Goal: Information Seeking & Learning: Understand process/instructions

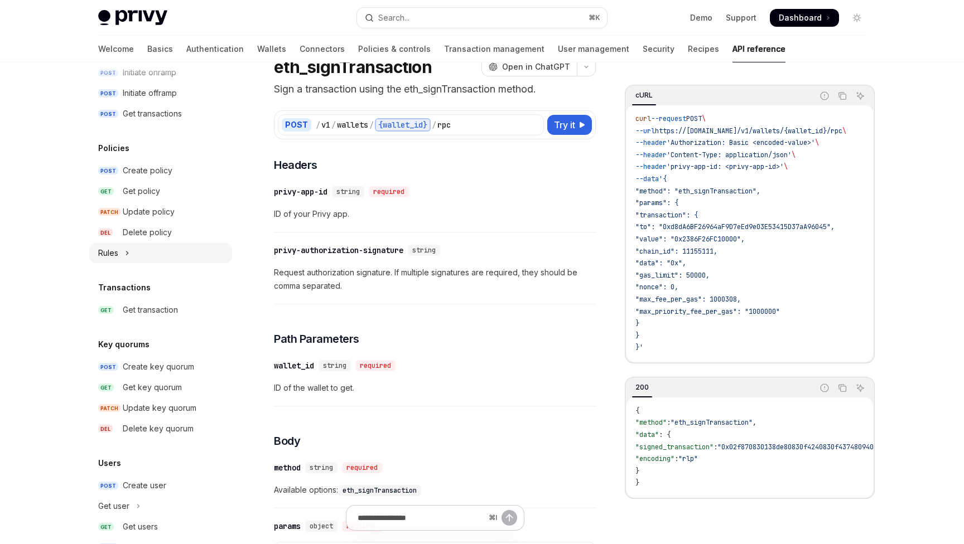
scroll to position [687, 0]
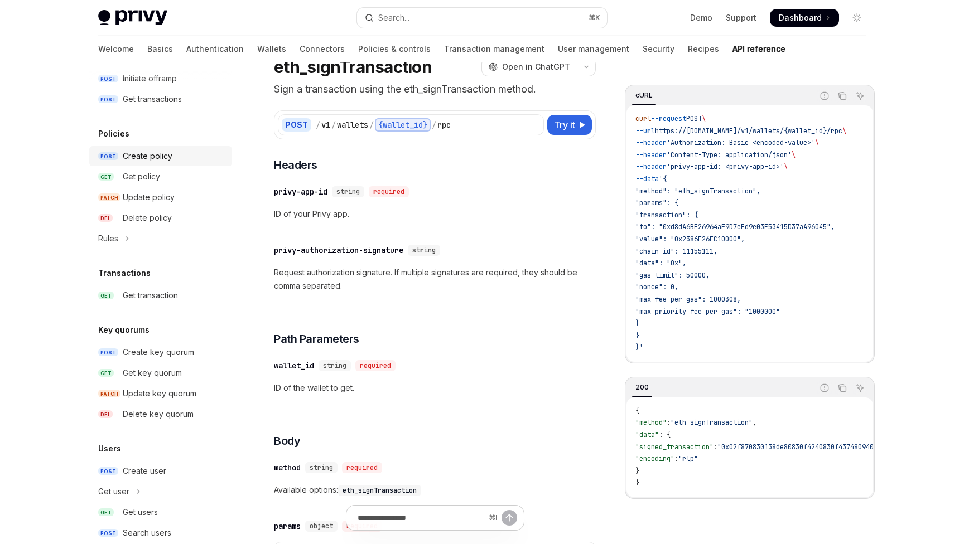
click at [153, 161] on div "Create policy" at bounding box center [148, 155] width 50 height 13
click at [153, 150] on div "Create policy" at bounding box center [148, 155] width 50 height 13
click at [150, 161] on div "Create policy" at bounding box center [148, 155] width 50 height 13
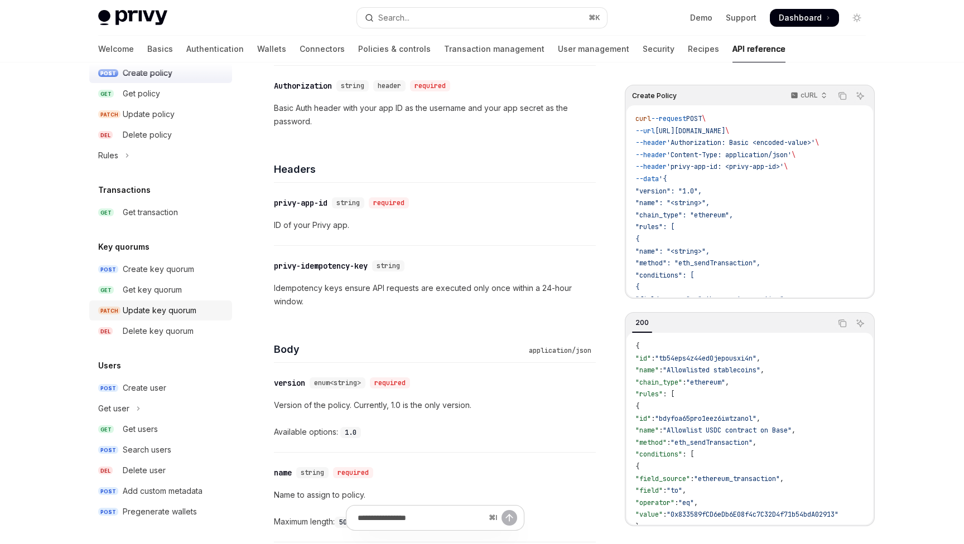
scroll to position [770, 0]
click at [183, 275] on div "Create key quorum" at bounding box center [158, 269] width 71 height 13
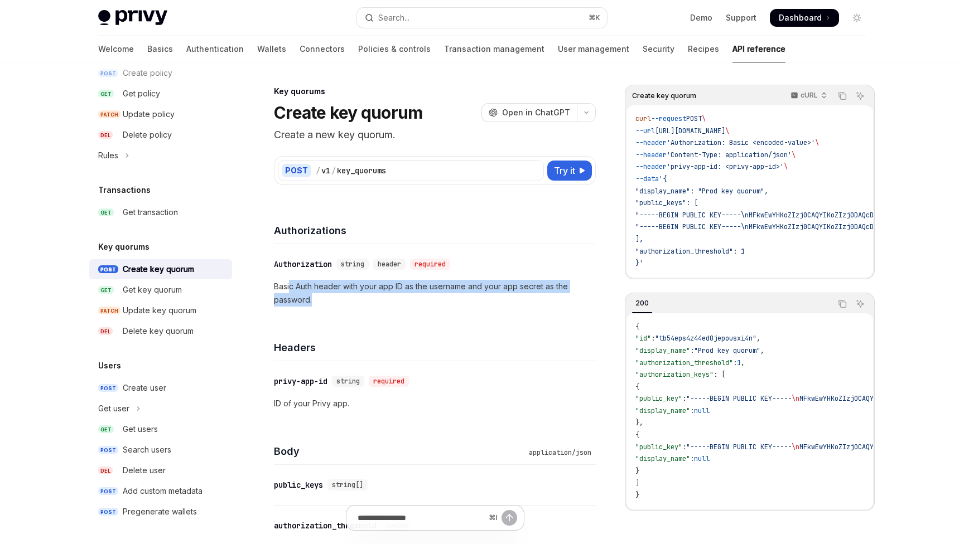
drag, startPoint x: 291, startPoint y: 285, endPoint x: 389, endPoint y: 306, distance: 101.0
click at [390, 306] on p "Basic Auth header with your app ID as the username and your app secret as the p…" at bounding box center [435, 293] width 322 height 27
click at [389, 306] on p "Basic Auth header with your app ID as the username and your app secret as the p…" at bounding box center [435, 293] width 322 height 27
drag, startPoint x: 374, startPoint y: 295, endPoint x: 274, endPoint y: 286, distance: 100.2
click at [274, 286] on p "Basic Auth header with your app ID as the username and your app secret as the p…" at bounding box center [435, 293] width 322 height 27
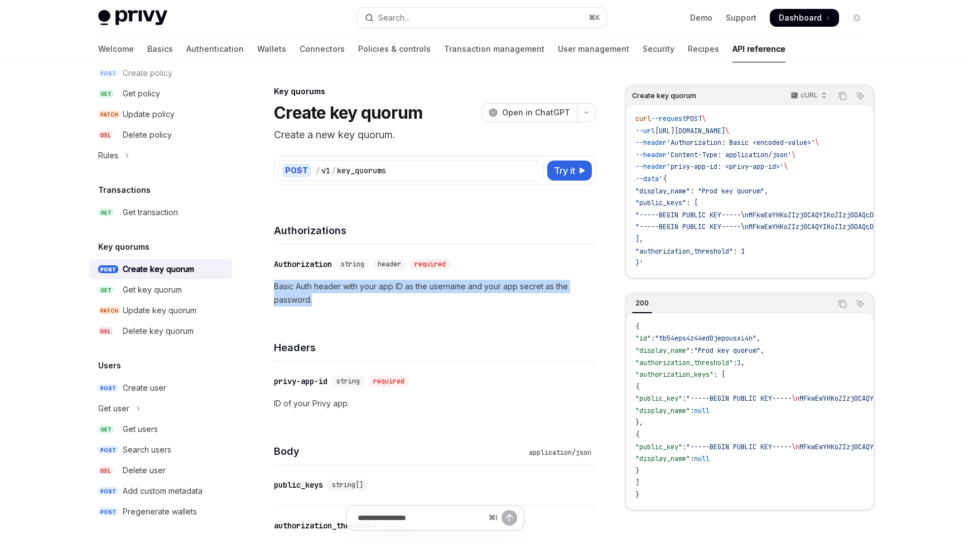
copy p "Basic Auth header with your app ID as the username and your app secret as the p…"
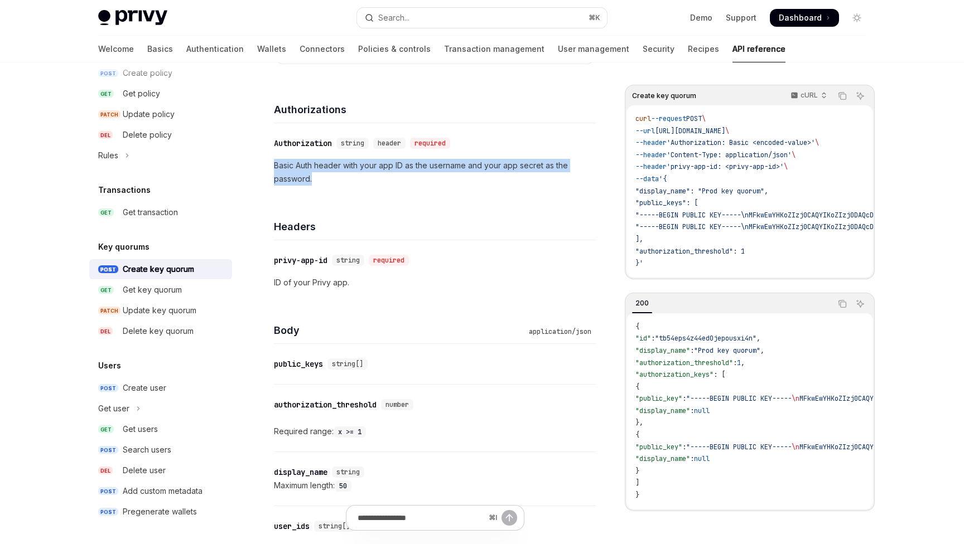
scroll to position [122, 0]
click at [164, 288] on div "Get key quorum" at bounding box center [152, 289] width 59 height 13
click at [167, 318] on link "PATCH Update key quorum" at bounding box center [160, 311] width 143 height 20
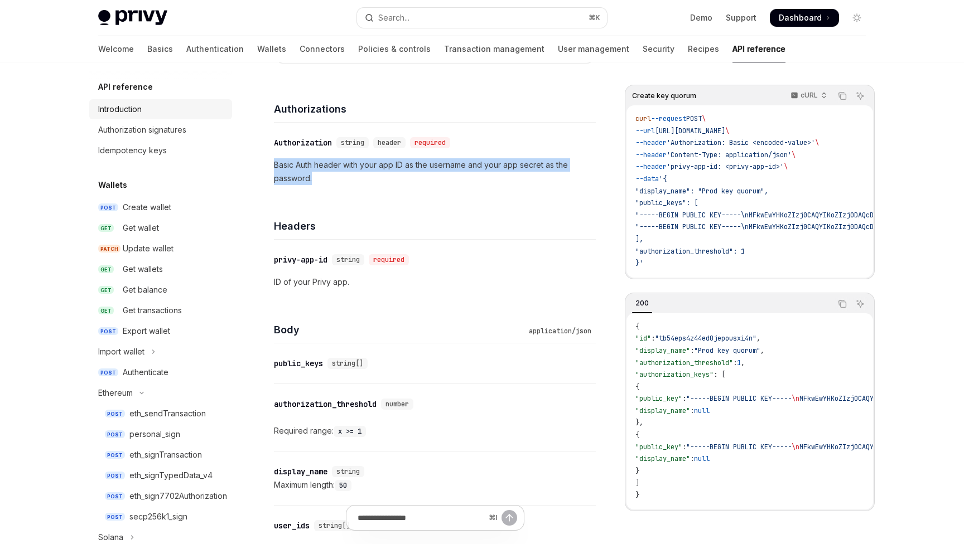
scroll to position [0, 0]
click at [129, 102] on link "Introduction" at bounding box center [160, 109] width 143 height 20
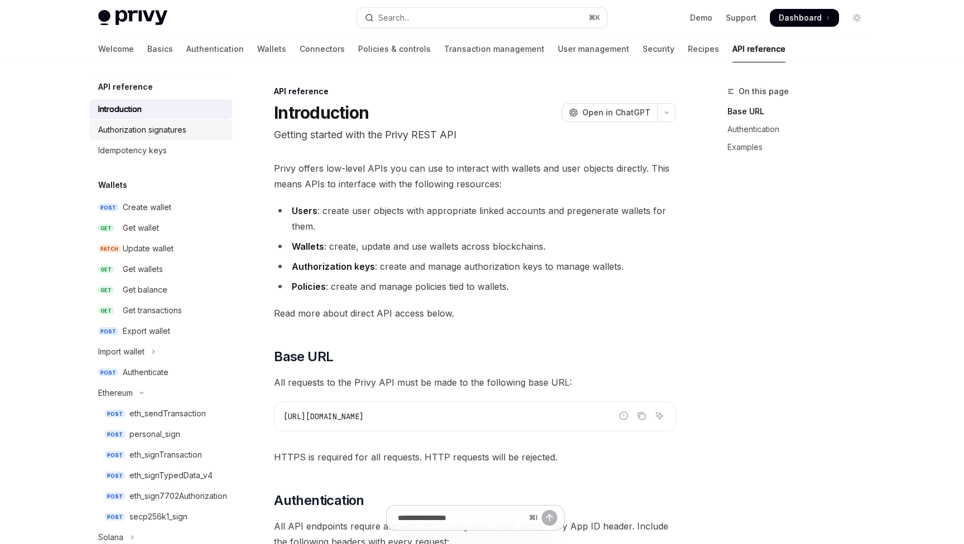
click at [157, 128] on div "Authorization signatures" at bounding box center [142, 129] width 88 height 13
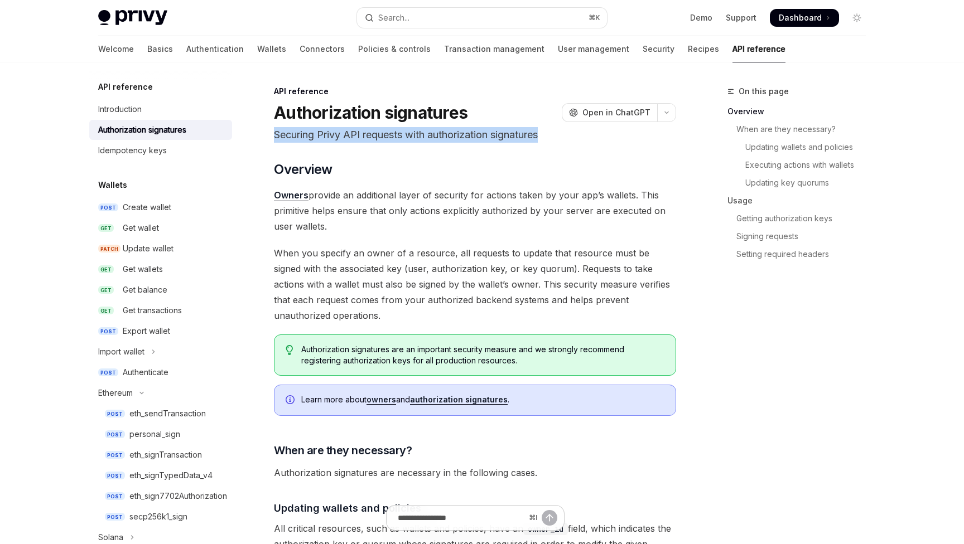
drag, startPoint x: 276, startPoint y: 133, endPoint x: 566, endPoint y: 136, distance: 289.5
click at [566, 136] on p "Securing Privy API requests with authorization signatures" at bounding box center [475, 135] width 402 height 16
drag, startPoint x: 311, startPoint y: 197, endPoint x: 534, endPoint y: 226, distance: 224.5
click at [534, 226] on span "Owners provide an additional layer of security for actions taken by your app’s …" at bounding box center [475, 210] width 402 height 47
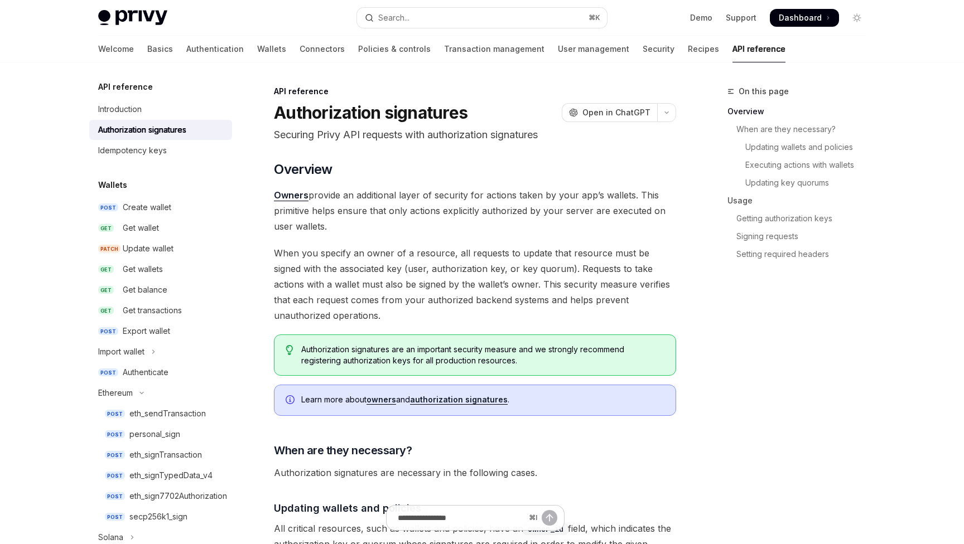
drag, startPoint x: 534, startPoint y: 224, endPoint x: 336, endPoint y: 200, distance: 199.4
click at [336, 200] on span "Owners provide an additional layer of security for actions taken by your app’s …" at bounding box center [475, 210] width 402 height 47
click at [385, 272] on span "When you specify an owner of a resource, all requests to update that resource m…" at bounding box center [475, 284] width 402 height 78
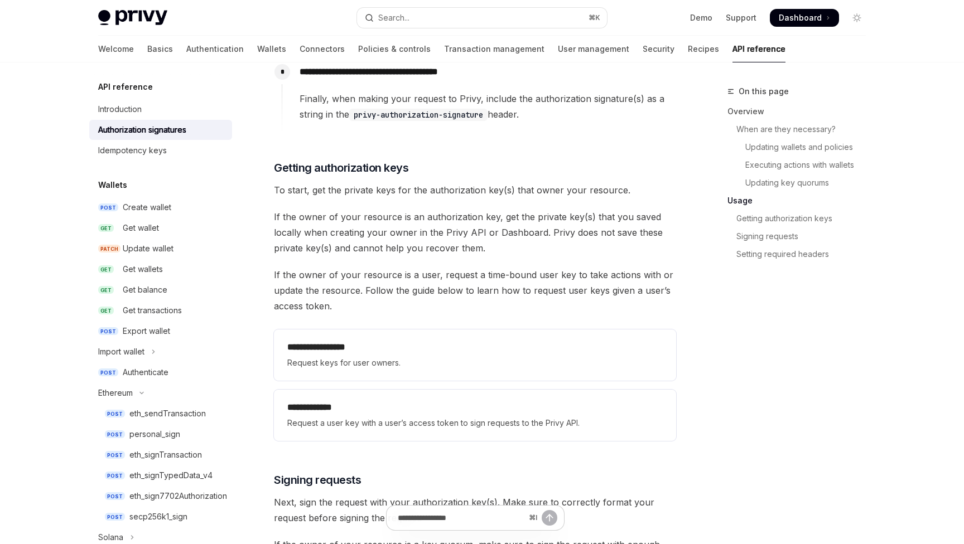
scroll to position [1318, 0]
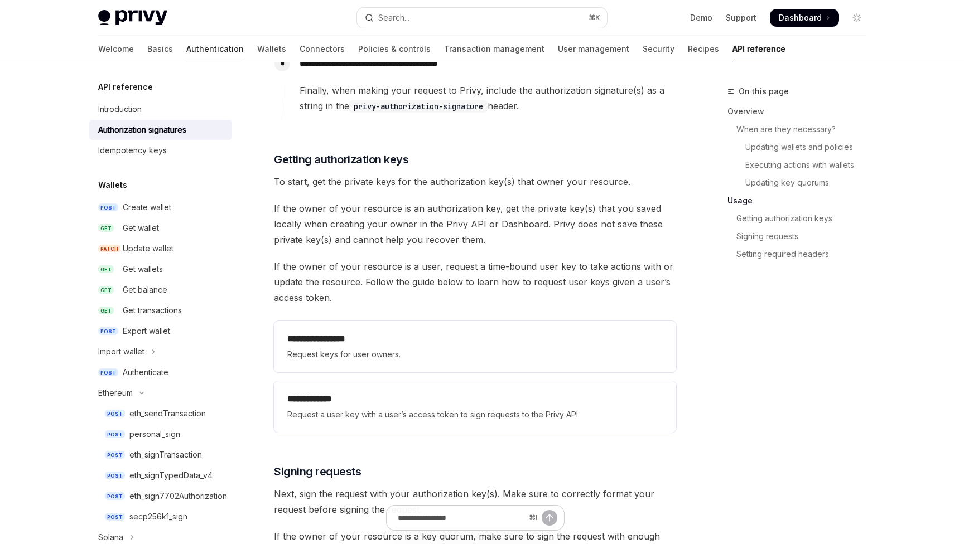
click at [186, 50] on link "Authentication" at bounding box center [214, 49] width 57 height 27
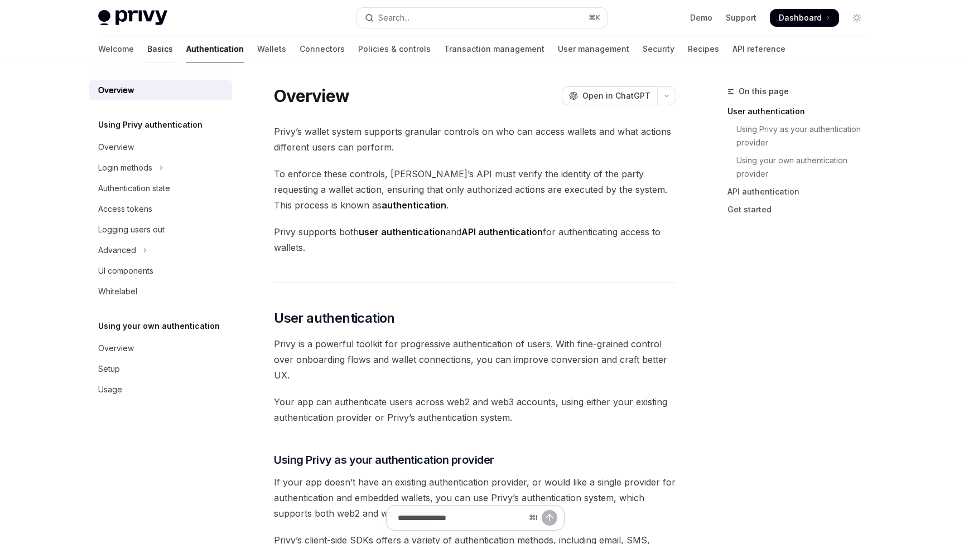
click at [147, 49] on link "Basics" at bounding box center [160, 49] width 26 height 27
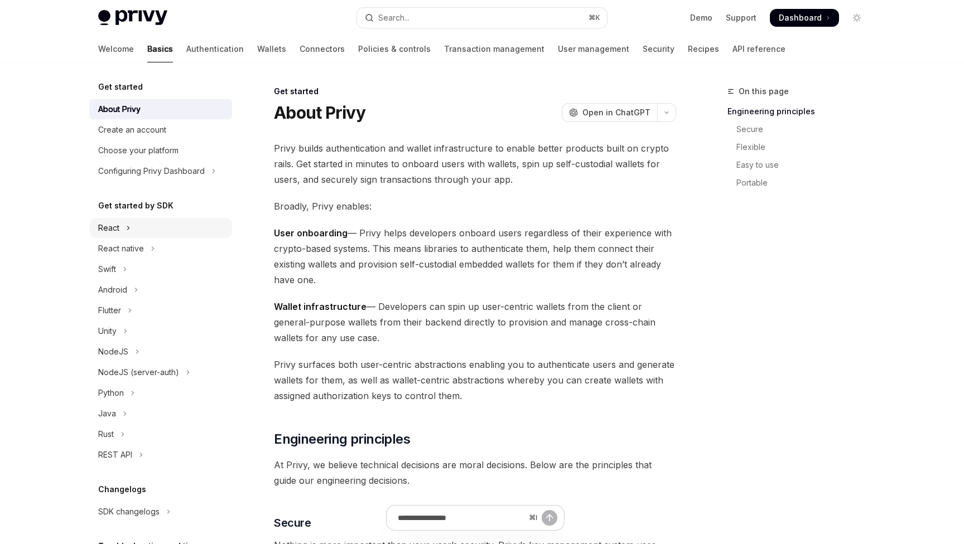
click at [126, 235] on button "React" at bounding box center [160, 228] width 143 height 20
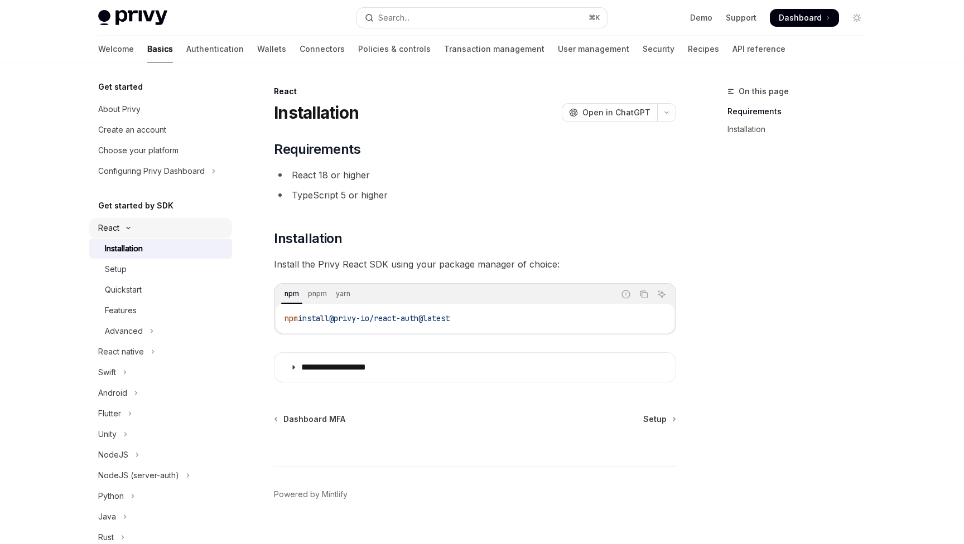
click at [116, 227] on div "React" at bounding box center [108, 227] width 21 height 13
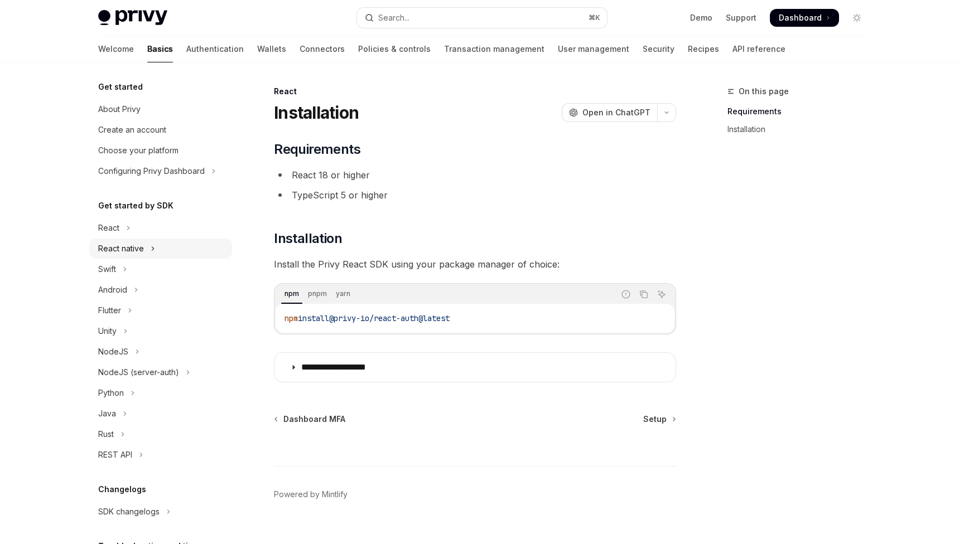
click at [124, 246] on div "React native" at bounding box center [121, 248] width 46 height 13
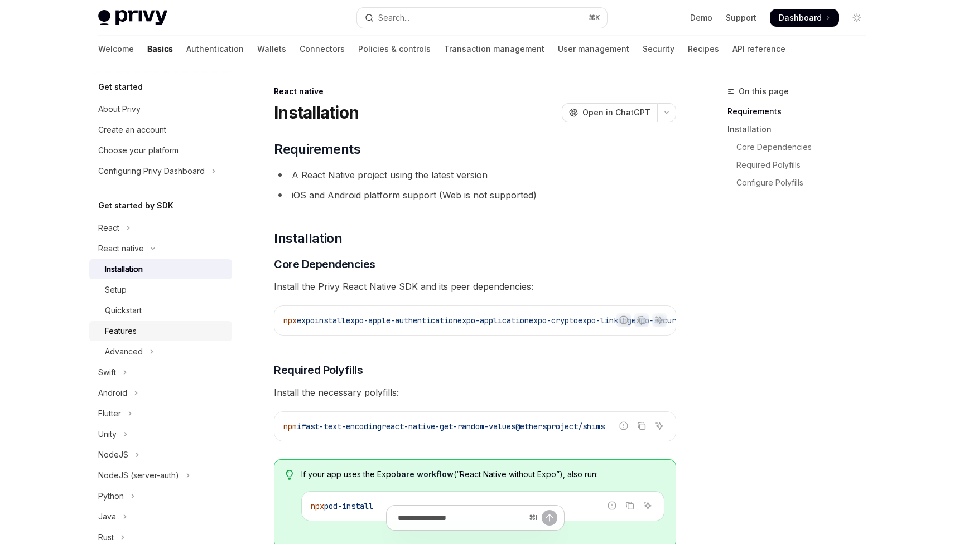
click at [139, 326] on div "Features" at bounding box center [165, 331] width 120 height 13
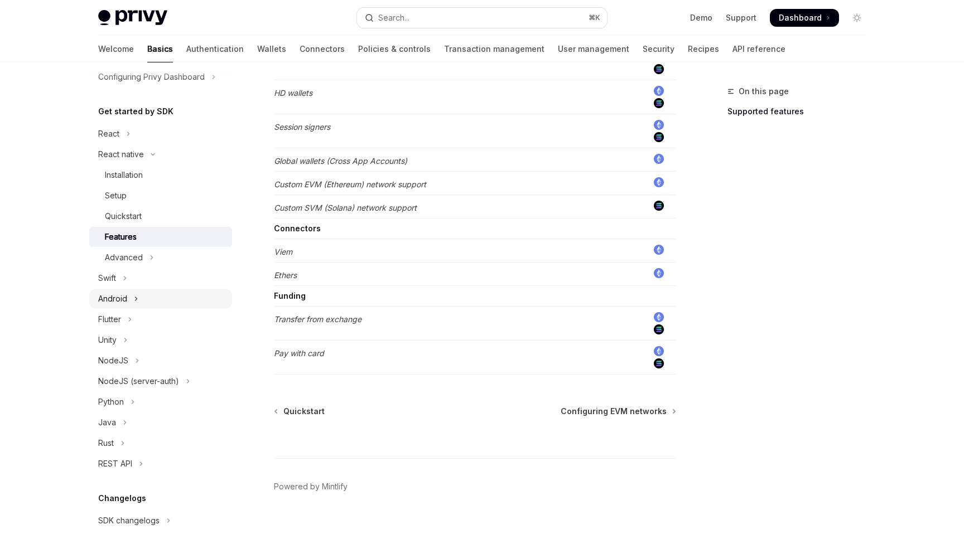
scroll to position [95, 0]
click at [132, 276] on button "Swift" at bounding box center [160, 277] width 143 height 20
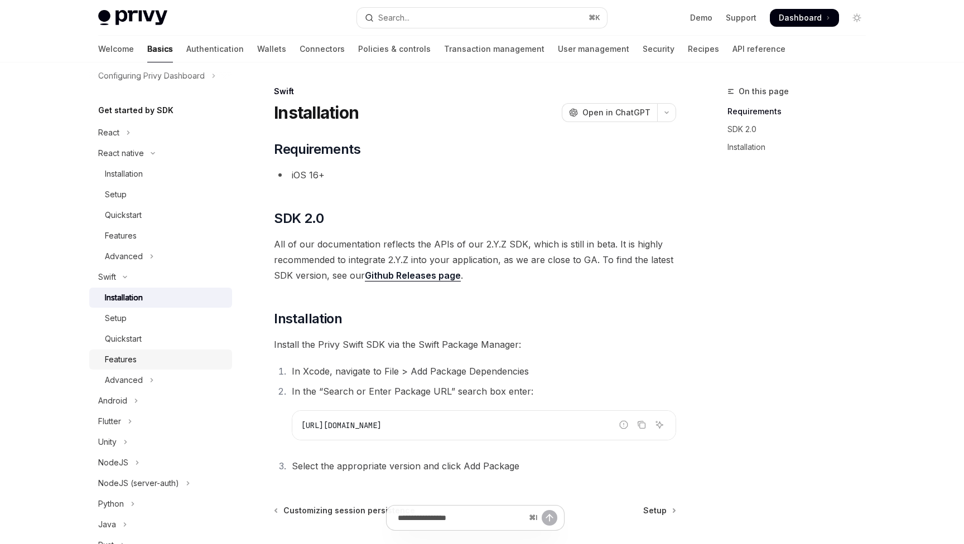
click at [139, 353] on link "Features" at bounding box center [160, 360] width 143 height 20
click at [138, 363] on div "Features" at bounding box center [165, 359] width 120 height 13
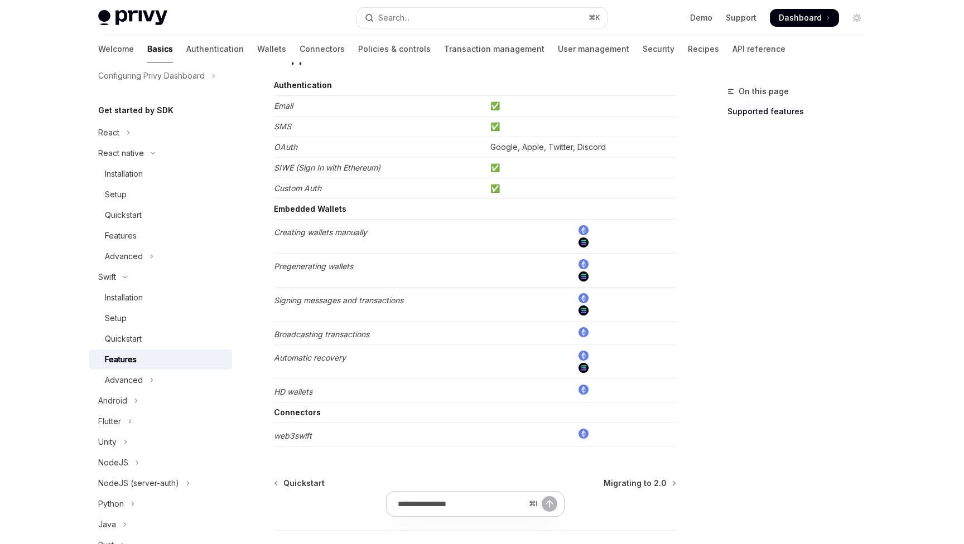
scroll to position [119, 0]
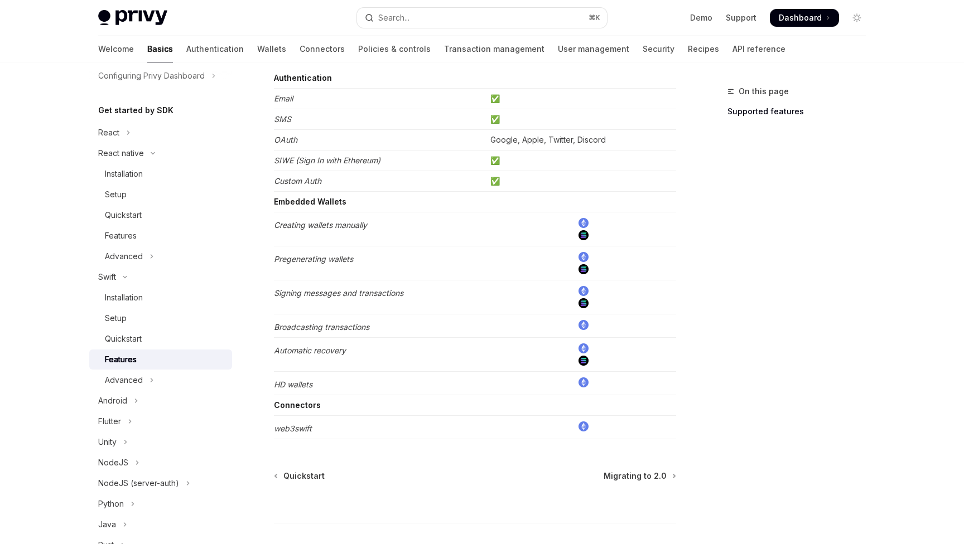
click at [287, 396] on td "Connectors" at bounding box center [380, 406] width 212 height 21
click at [141, 230] on div "Features" at bounding box center [165, 235] width 120 height 13
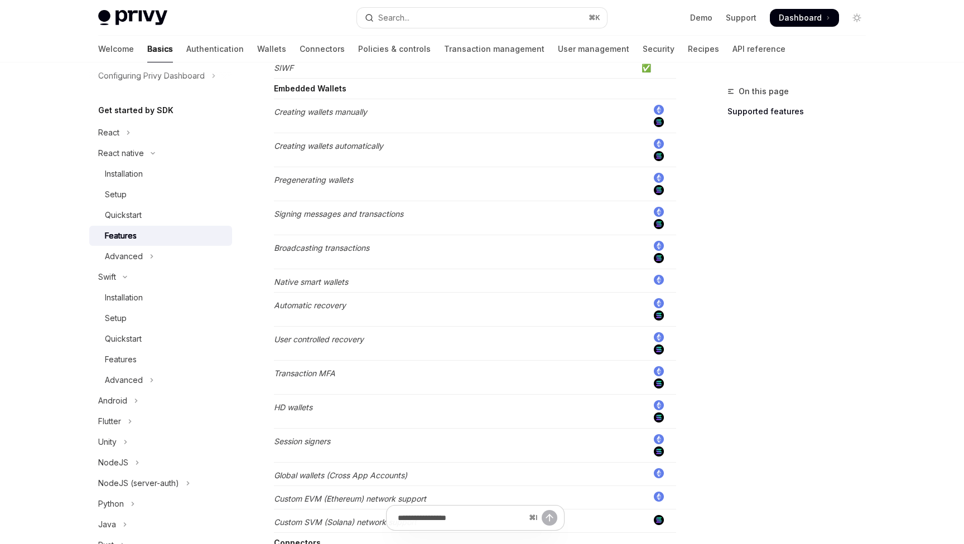
scroll to position [346, 0]
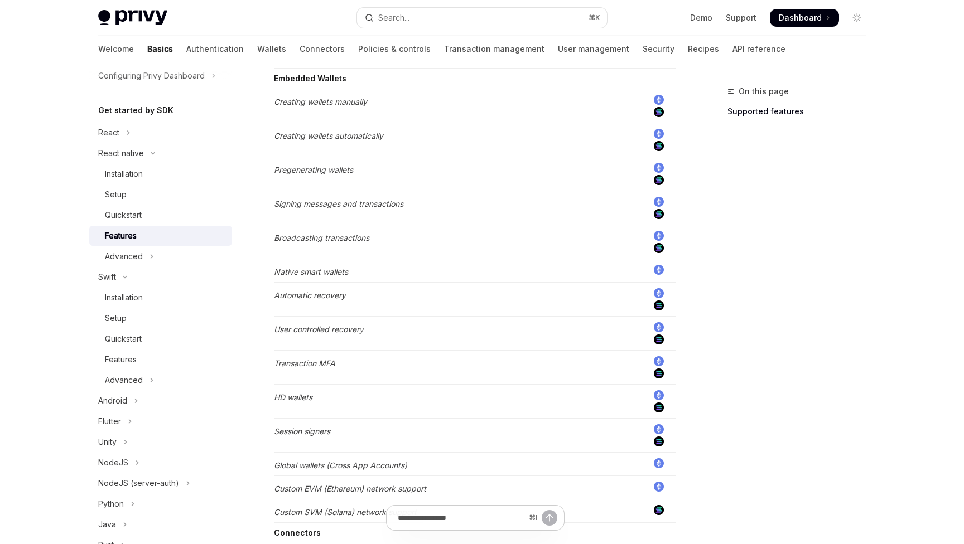
click at [550, 425] on td "Session signers" at bounding box center [455, 436] width 363 height 34
click at [287, 432] on em "Session signers" at bounding box center [302, 431] width 56 height 9
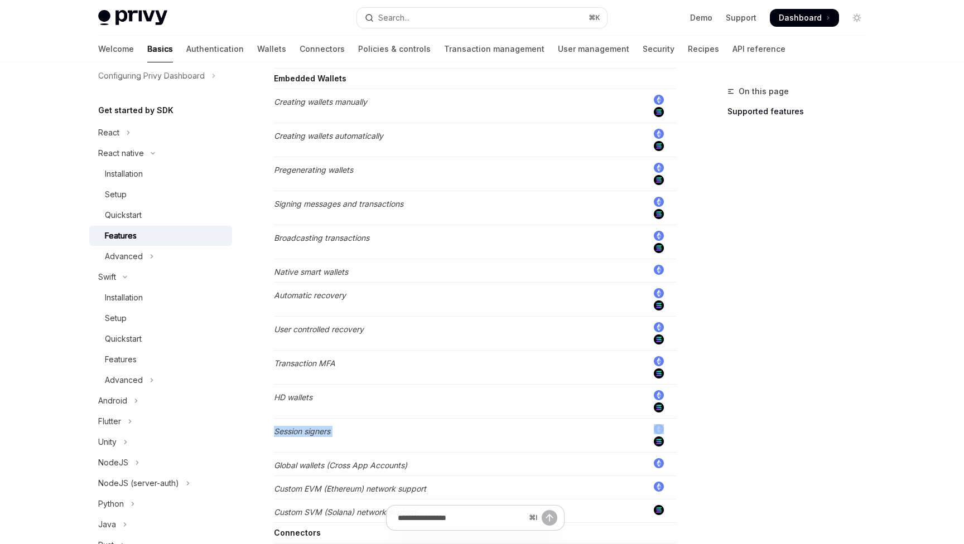
copy em "Session signers"
click at [287, 432] on em "Session signers" at bounding box center [302, 431] width 56 height 9
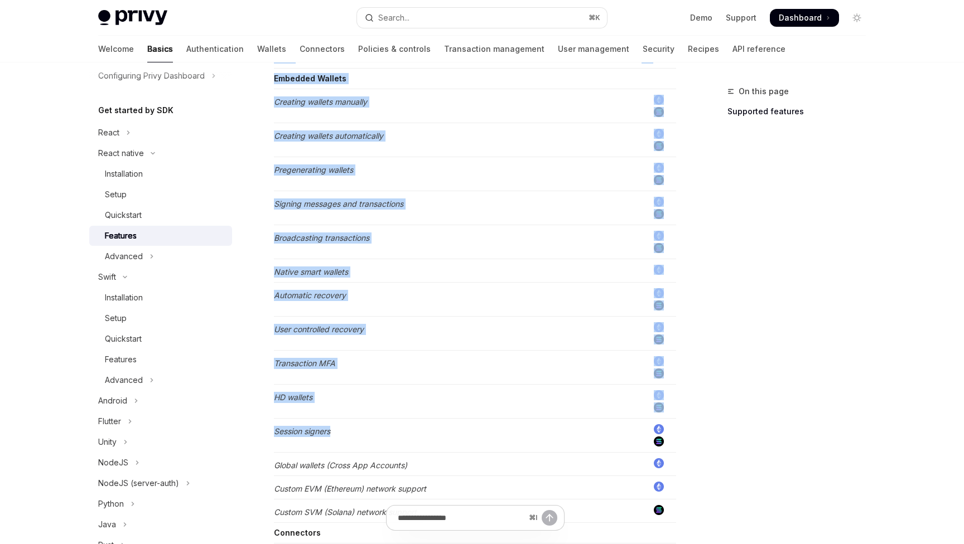
drag, startPoint x: 270, startPoint y: 432, endPoint x: 360, endPoint y: 432, distance: 90.4
click at [360, 432] on div "React native Features OpenAI Open in ChatGPT Learn about the features supported…" at bounding box center [370, 299] width 616 height 1121
click at [360, 432] on td "Session signers" at bounding box center [455, 436] width 363 height 34
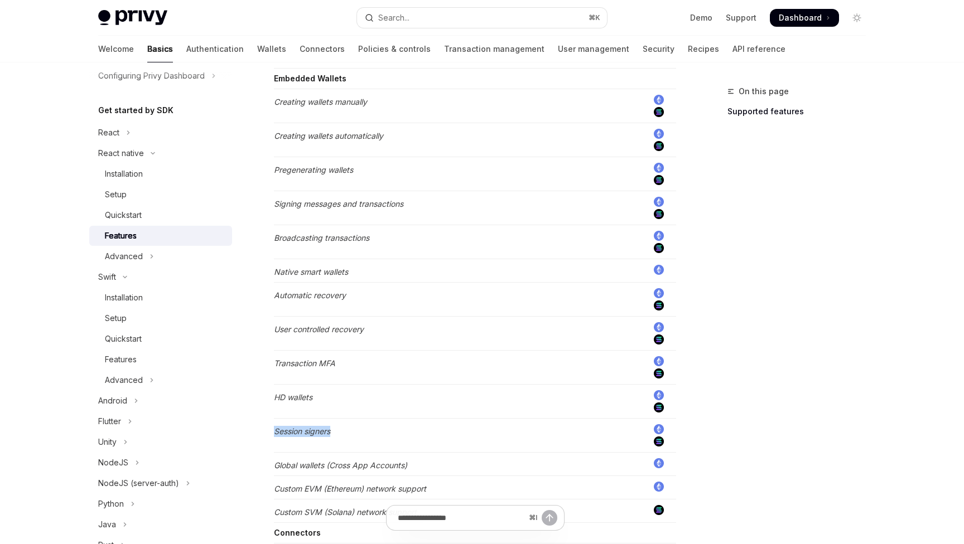
drag, startPoint x: 360, startPoint y: 432, endPoint x: 290, endPoint y: 423, distance: 71.5
click at [290, 423] on td "Session signers" at bounding box center [455, 436] width 363 height 34
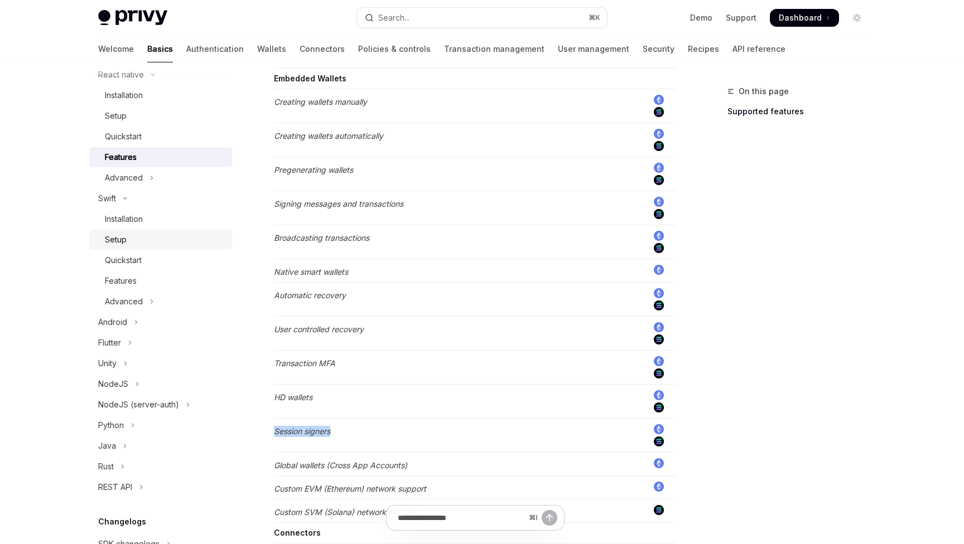
scroll to position [181, 0]
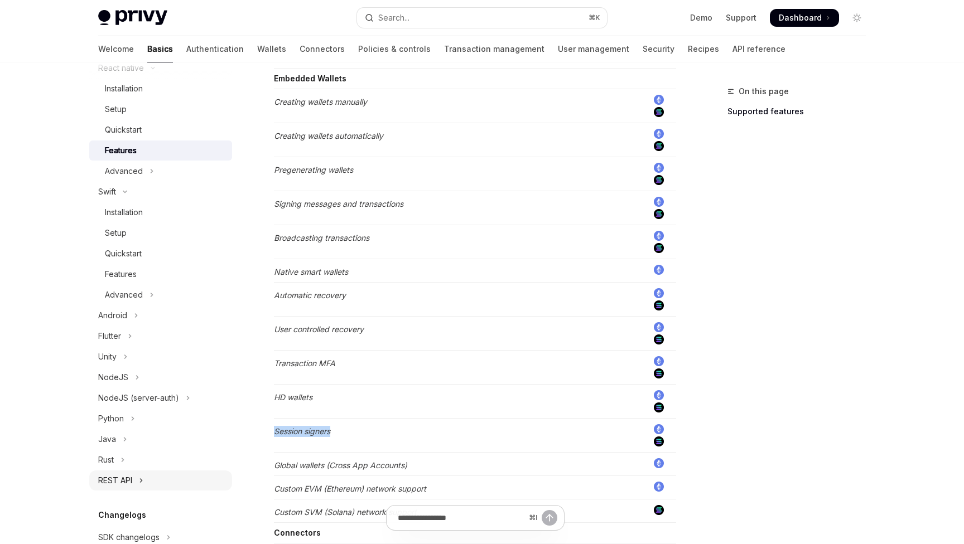
click at [161, 478] on button "REST API" at bounding box center [160, 481] width 143 height 20
type textarea "*"
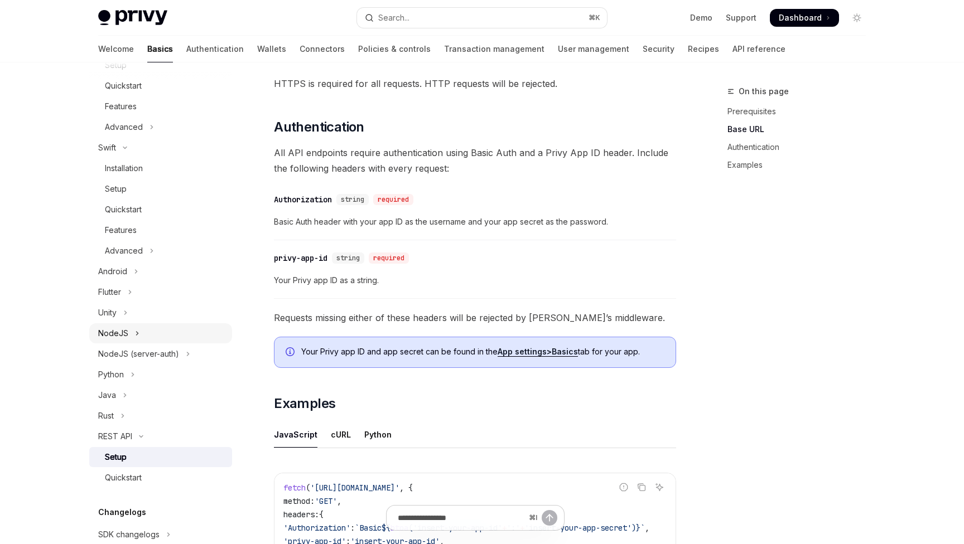
scroll to position [221, 0]
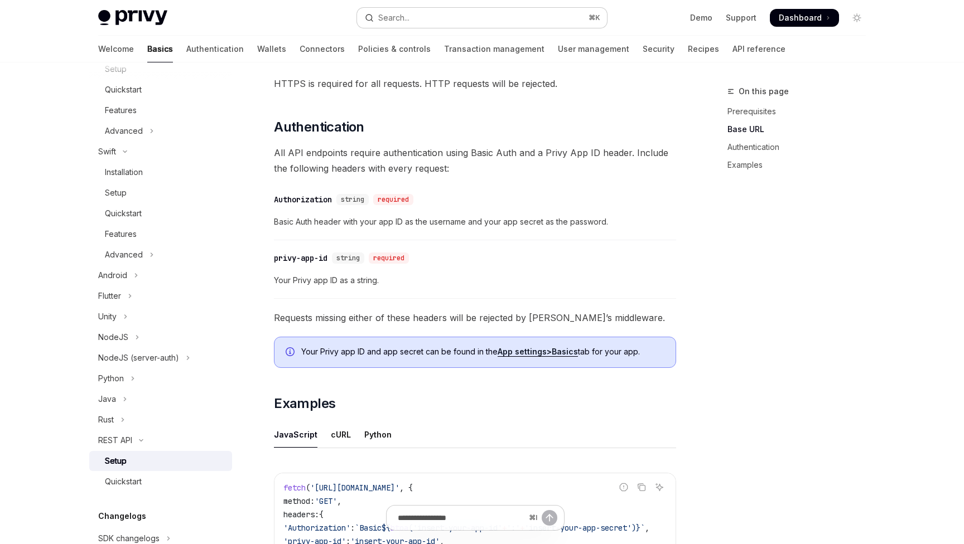
click at [528, 21] on button "Search... ⌘ K" at bounding box center [482, 18] width 250 height 20
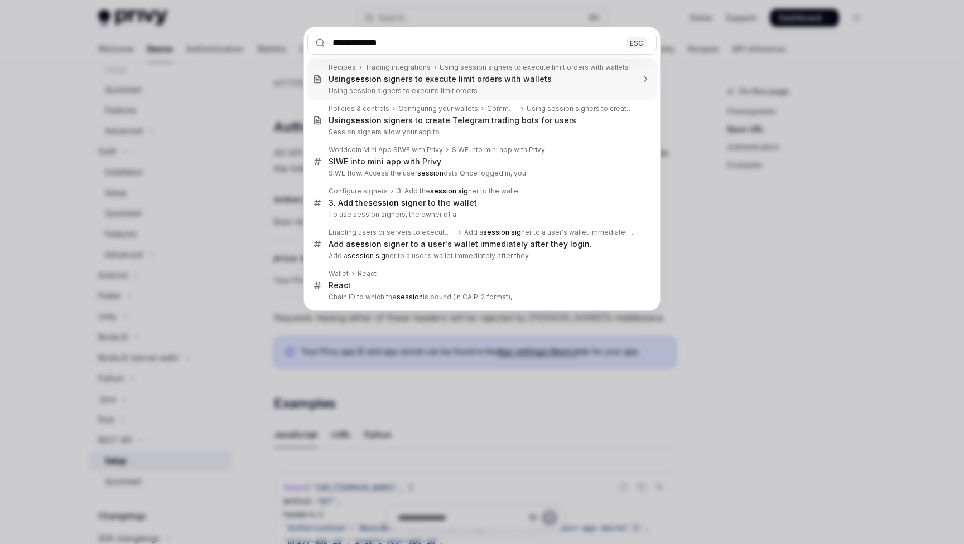
type input "**********"
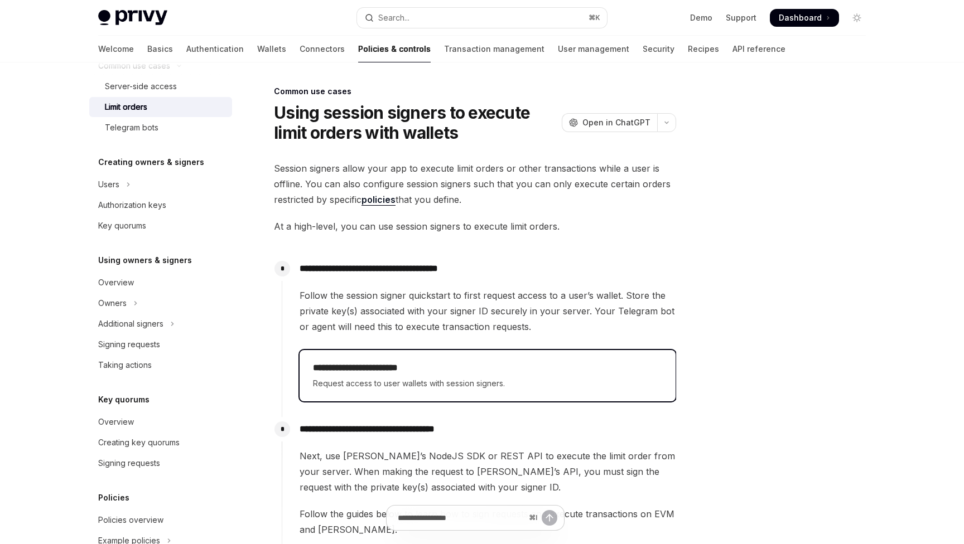
click at [416, 391] on div "**********" at bounding box center [488, 375] width 376 height 51
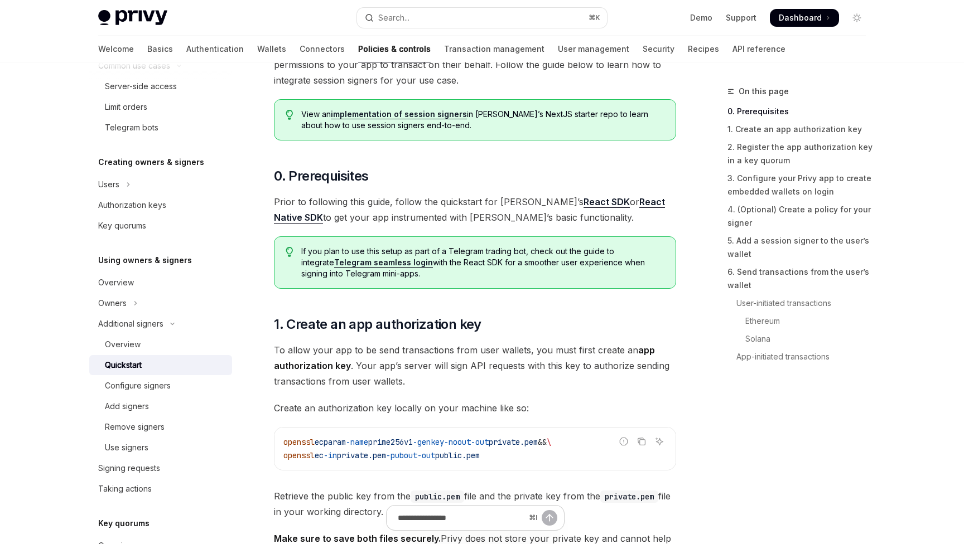
scroll to position [261, 0]
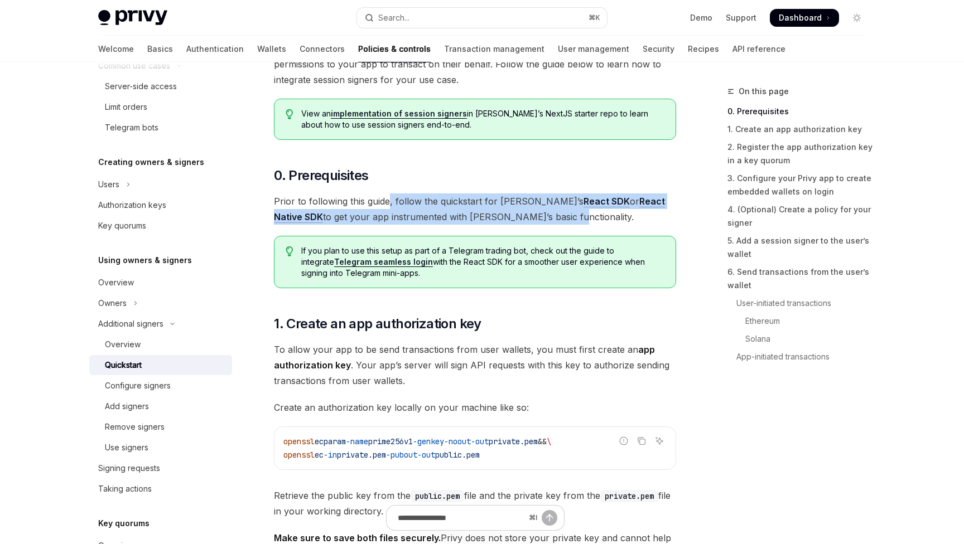
drag, startPoint x: 388, startPoint y: 205, endPoint x: 504, endPoint y: 214, distance: 115.8
click at [504, 215] on span "Prior to following this guide, follow the quickstart for [PERSON_NAME]’s React …" at bounding box center [475, 209] width 402 height 31
click at [504, 214] on span "Prior to following this guide, follow the quickstart for [PERSON_NAME]’s React …" at bounding box center [475, 209] width 402 height 31
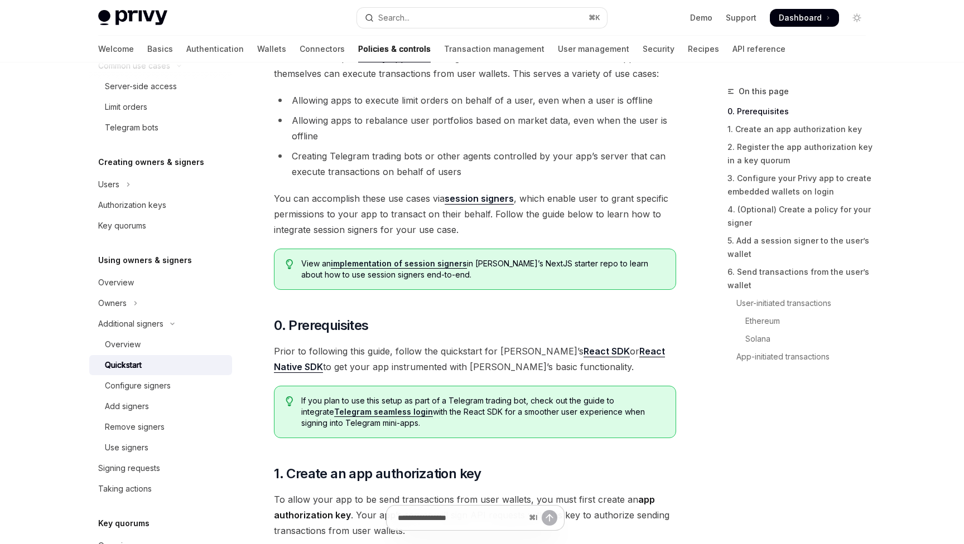
scroll to position [22, 0]
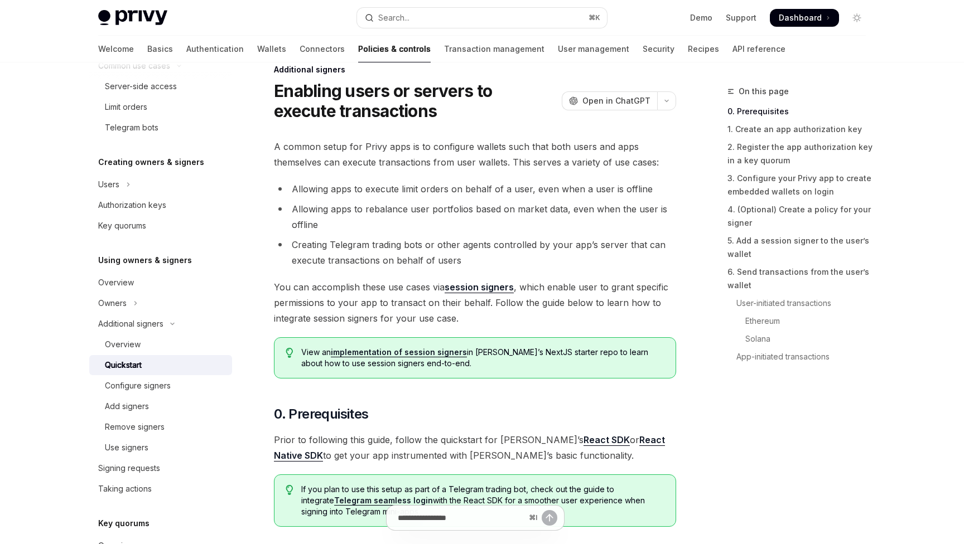
click at [486, 286] on link "session signers" at bounding box center [479, 288] width 69 height 12
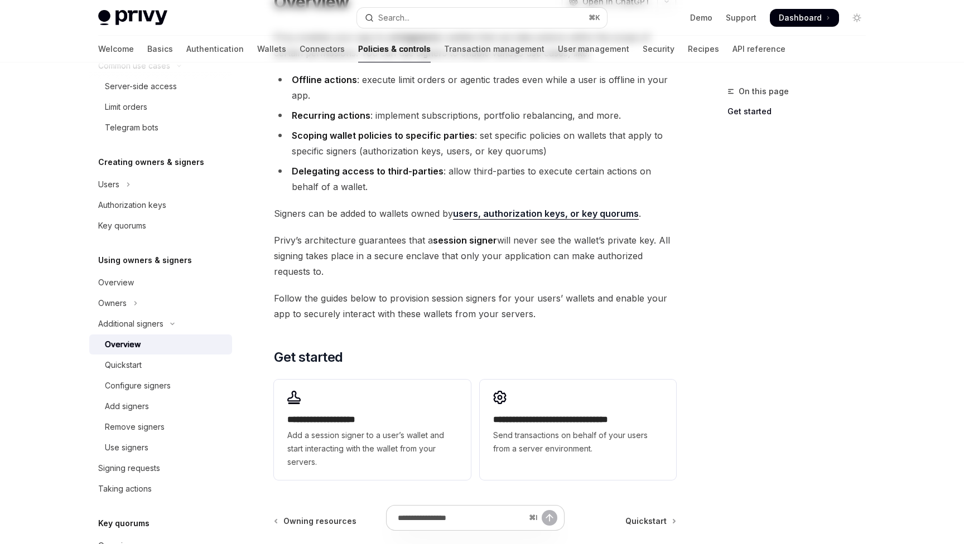
scroll to position [138, 0]
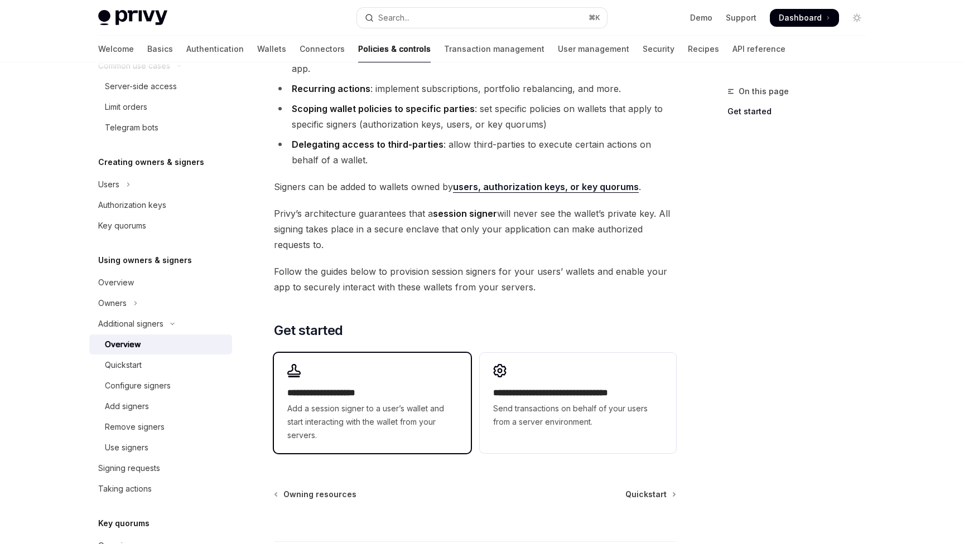
click at [413, 393] on h2 "**********" at bounding box center [372, 393] width 170 height 13
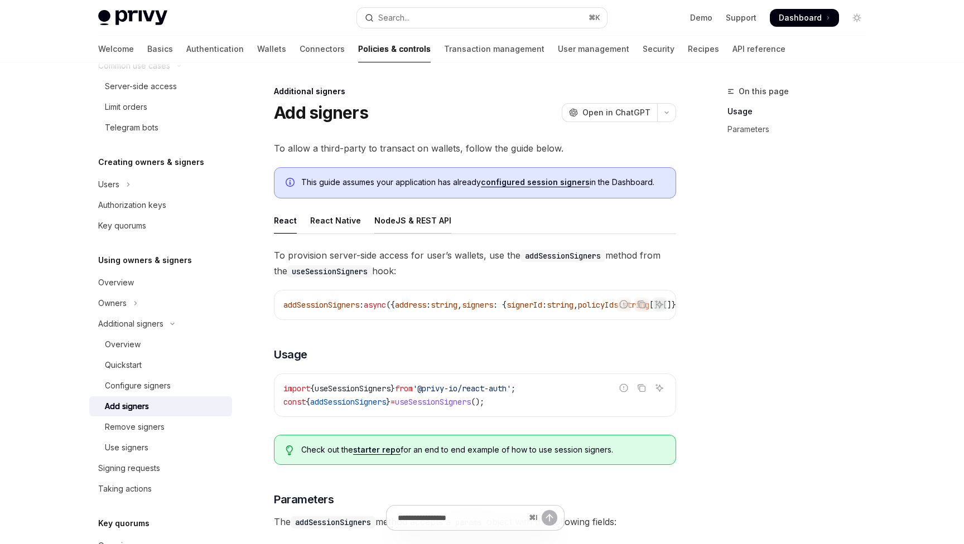
click at [412, 216] on div "NodeJS & REST API" at bounding box center [412, 221] width 77 height 26
type textarea "*"
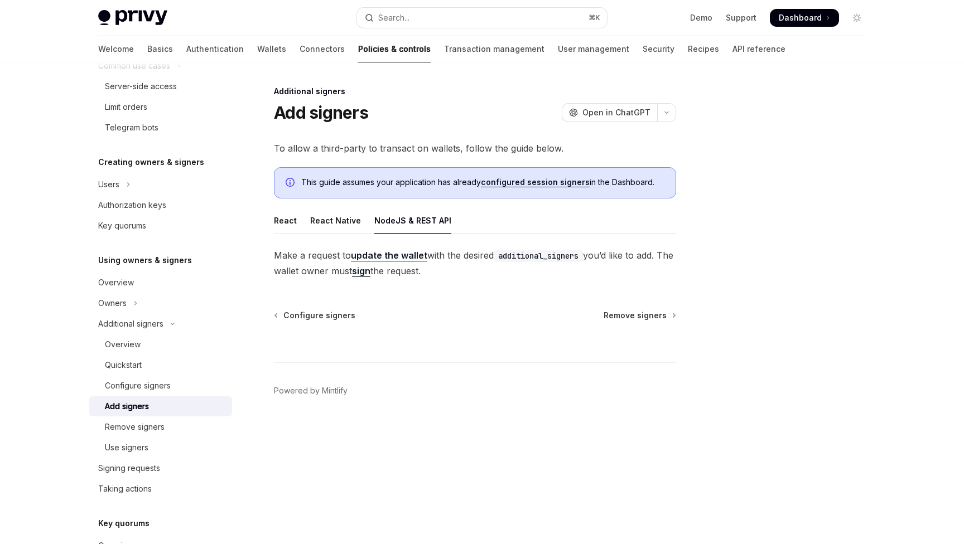
click at [408, 4] on div "Privy Docs home page Search... ⌘ K Demo Support Dashboard Dashboard Search..." at bounding box center [482, 18] width 768 height 36
click at [408, 1] on div "Privy Docs home page Search... ⌘ K Demo Support Dashboard Dashboard Search..." at bounding box center [482, 18] width 768 height 36
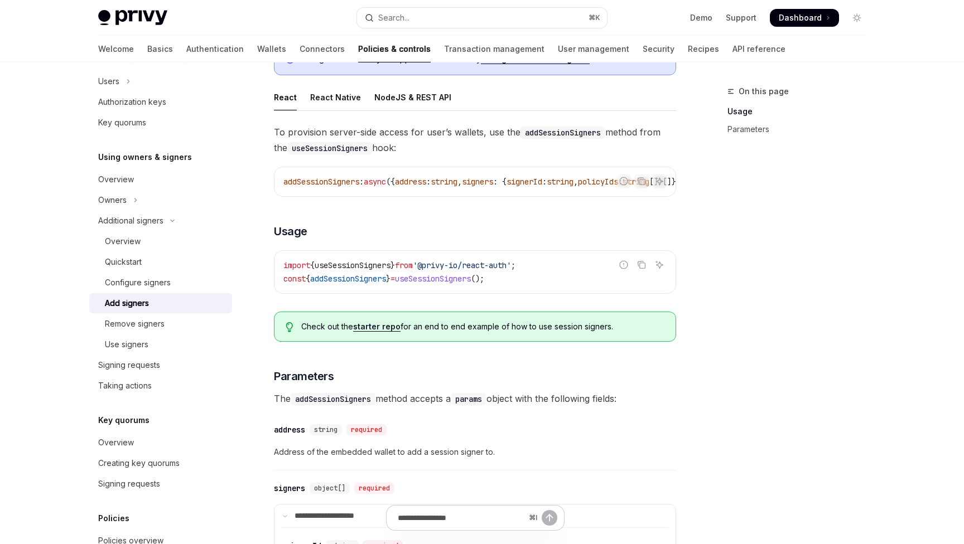
scroll to position [129, 0]
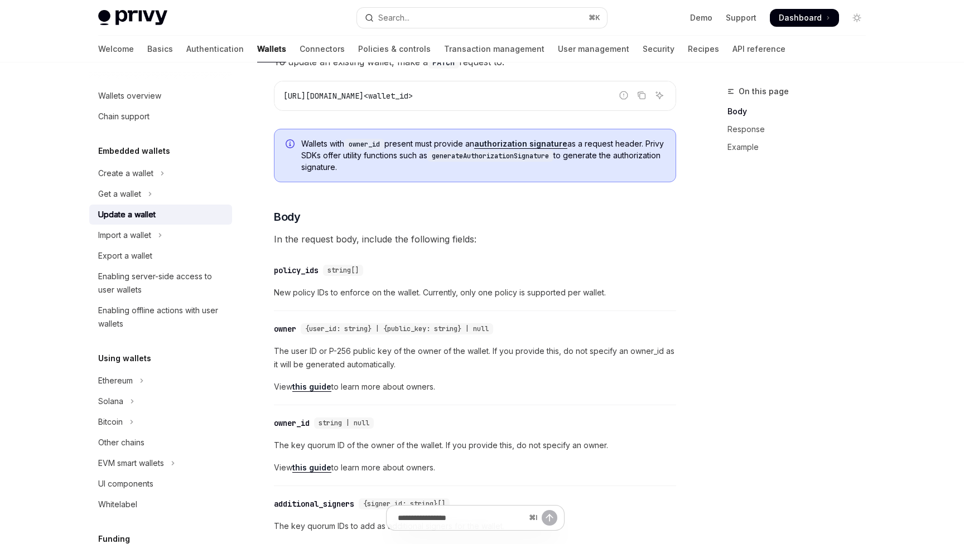
scroll to position [1, 0]
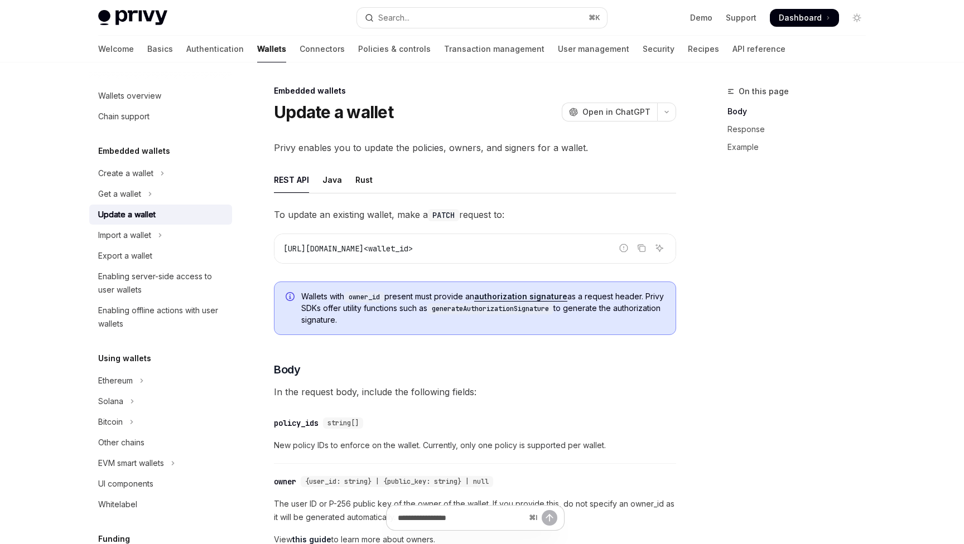
drag, startPoint x: 414, startPoint y: 317, endPoint x: 303, endPoint y: 296, distance: 113.7
click at [302, 296] on span "Wallets with owner_id present must provide an authorization signature as a requ…" at bounding box center [482, 308] width 363 height 35
drag, startPoint x: 274, startPoint y: 154, endPoint x: 589, endPoint y: 158, distance: 314.1
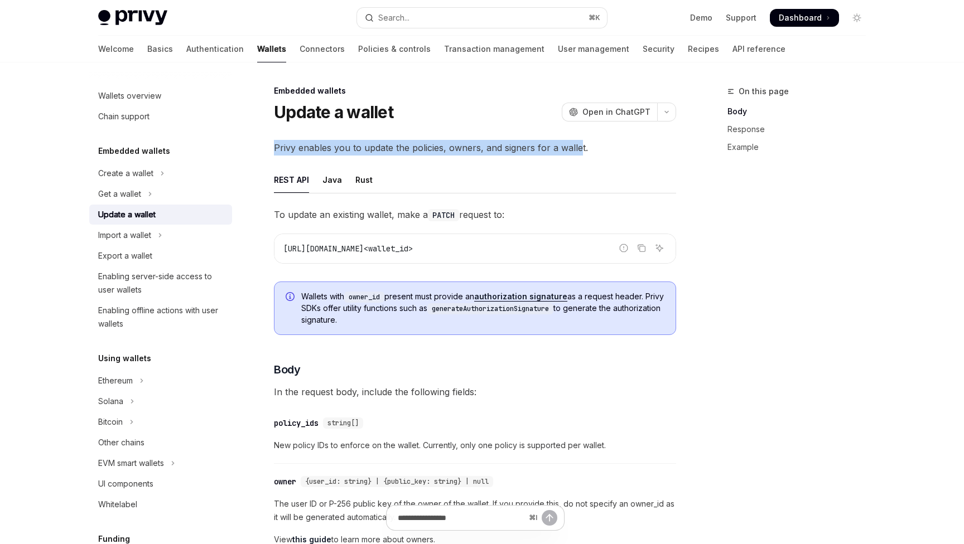
drag, startPoint x: 578, startPoint y: 152, endPoint x: 267, endPoint y: 146, distance: 310.8
